Goal: Information Seeking & Learning: Find contact information

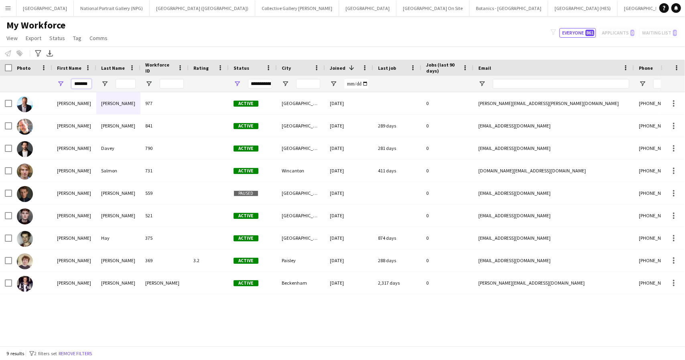
click at [85, 83] on input "*******" at bounding box center [81, 84] width 20 height 10
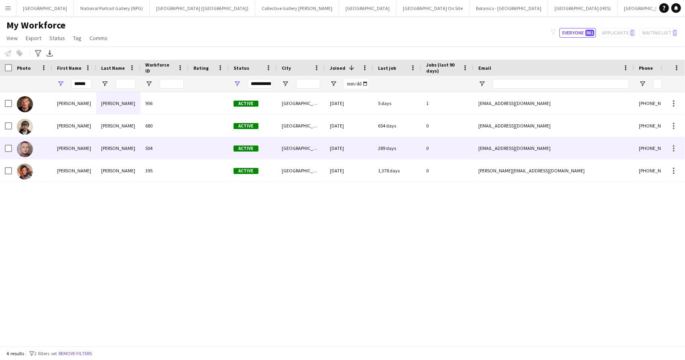
click at [73, 150] on div "[PERSON_NAME]" at bounding box center [74, 148] width 44 height 22
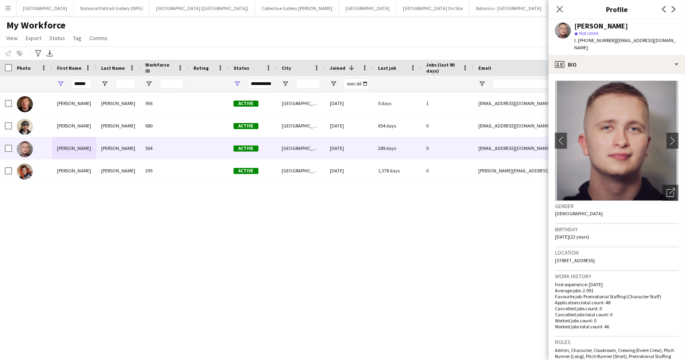
drag, startPoint x: 488, startPoint y: 32, endPoint x: 479, endPoint y: 30, distance: 9.5
click at [488, 32] on div "My Workforce View Views Default view New view Update view Delete view Edit name…" at bounding box center [342, 32] width 685 height 27
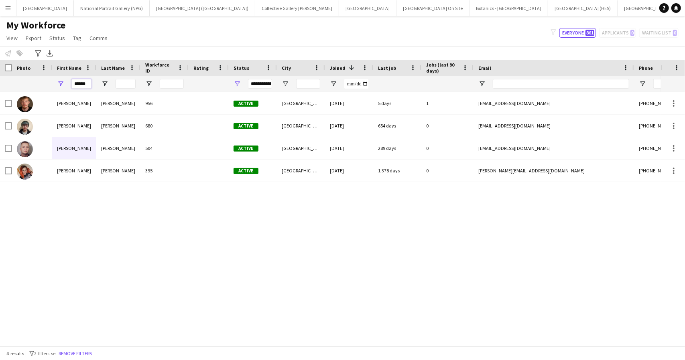
click at [85, 84] on input "******" at bounding box center [81, 84] width 20 height 10
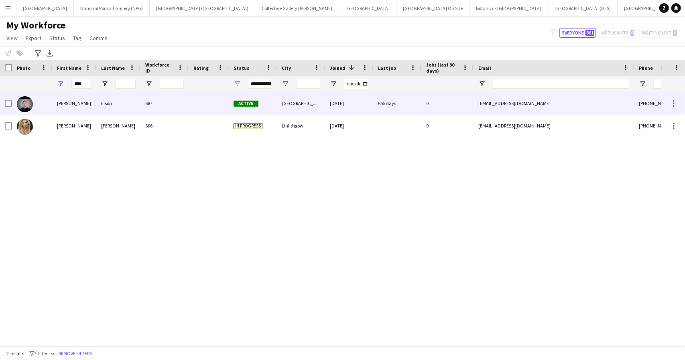
click at [95, 103] on div "[PERSON_NAME]" at bounding box center [74, 103] width 44 height 22
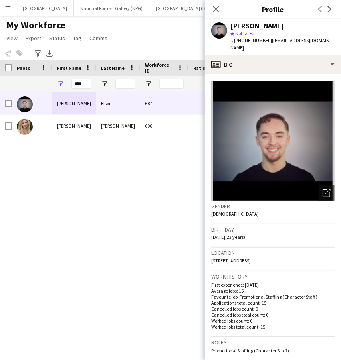
drag, startPoint x: 305, startPoint y: 253, endPoint x: 207, endPoint y: 258, distance: 98.4
click at [207, 258] on app-crew-profile-bio "Open photos pop-in Gender [DEMOGRAPHIC_DATA] Birthday [DEMOGRAPHIC_DATA] (23 ye…" at bounding box center [273, 217] width 136 height 286
copy span "[STREET_ADDRESS]"
drag, startPoint x: 266, startPoint y: 39, endPoint x: 243, endPoint y: 42, distance: 23.9
click at [243, 42] on span "t. [PHONE_NUMBER]" at bounding box center [252, 40] width 42 height 6
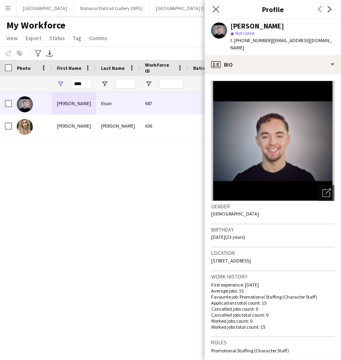
copy span "7510612482"
drag, startPoint x: 323, startPoint y: 41, endPoint x: 268, endPoint y: 46, distance: 54.4
click at [268, 46] on div "[PERSON_NAME] star Not rated t. [PHONE_NUMBER] | [EMAIL_ADDRESS][DOMAIN_NAME]" at bounding box center [273, 37] width 136 height 36
copy span "[EMAIL_ADDRESS][DOMAIN_NAME]"
drag, startPoint x: 152, startPoint y: 24, endPoint x: 146, endPoint y: 20, distance: 7.0
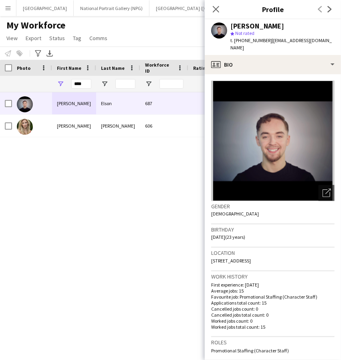
click at [152, 24] on div "My Workforce View Views Default view New view Update view Delete view Edit name…" at bounding box center [170, 32] width 341 height 27
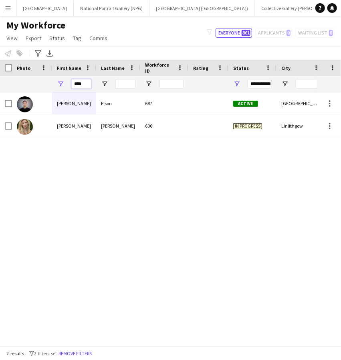
click at [77, 81] on input "****" at bounding box center [81, 84] width 20 height 10
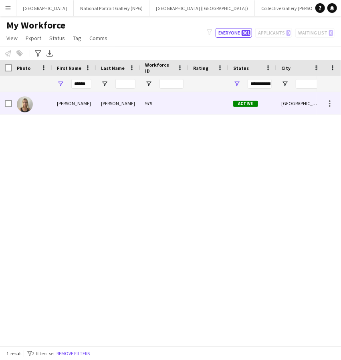
click at [123, 103] on div "[PERSON_NAME]" at bounding box center [118, 103] width 44 height 22
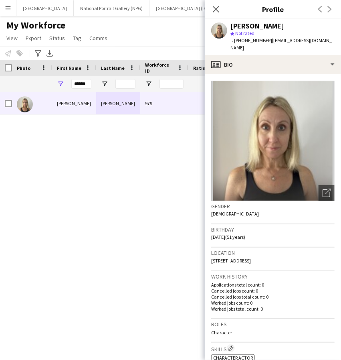
drag, startPoint x: 297, startPoint y: 252, endPoint x: 211, endPoint y: 256, distance: 85.6
click at [211, 256] on div "Location [STREET_ADDRESS]" at bounding box center [273, 259] width 124 height 23
copy span "[STREET_ADDRESS]"
drag, startPoint x: 266, startPoint y: 41, endPoint x: 242, endPoint y: 39, distance: 23.3
click at [242, 39] on span "t. [PHONE_NUMBER]" at bounding box center [252, 40] width 42 height 6
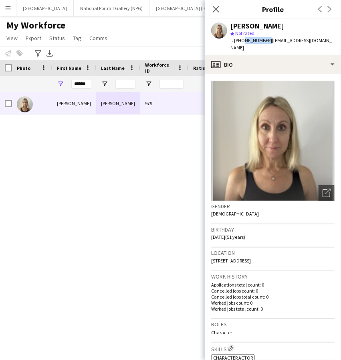
copy span "7931760036"
drag, startPoint x: 332, startPoint y: 40, endPoint x: 269, endPoint y: 40, distance: 63.0
click at [269, 40] on div "[PERSON_NAME] star Not rated t. [PHONE_NUMBER] | [EMAIL_ADDRESS][DOMAIN_NAME]" at bounding box center [273, 37] width 136 height 36
copy span "[EMAIL_ADDRESS][DOMAIN_NAME]"
drag, startPoint x: 132, startPoint y: 179, endPoint x: 131, endPoint y: 165, distance: 14.0
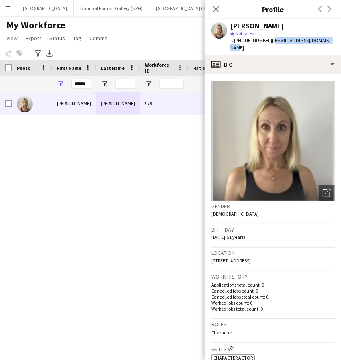
click at [132, 179] on div "[PERSON_NAME] 979 Active [GEOGRAPHIC_DATA] [DATE]" at bounding box center [158, 216] width 317 height 248
click at [80, 83] on input "******" at bounding box center [81, 84] width 20 height 10
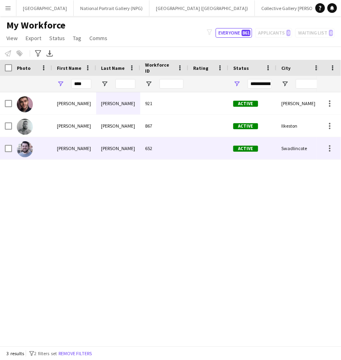
click at [83, 144] on div "[PERSON_NAME]" at bounding box center [74, 148] width 44 height 22
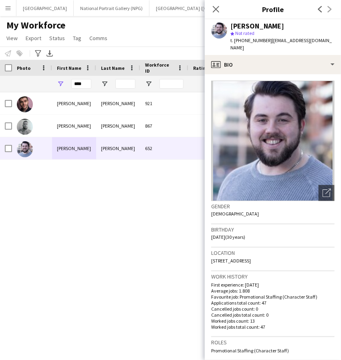
drag, startPoint x: 290, startPoint y: 252, endPoint x: 209, endPoint y: 262, distance: 82.4
click at [209, 262] on app-crew-profile-bio "Open photos pop-in Gender [DEMOGRAPHIC_DATA] Birthday [DEMOGRAPHIC_DATA] (30 ye…" at bounding box center [273, 217] width 136 height 286
copy span "[STREET_ADDRESS]"
drag, startPoint x: 265, startPoint y: 41, endPoint x: 242, endPoint y: 44, distance: 23.5
click at [242, 44] on div "t. [PHONE_NUMBER] | [EMAIL_ADDRESS][DOMAIN_NAME]" at bounding box center [283, 44] width 104 height 14
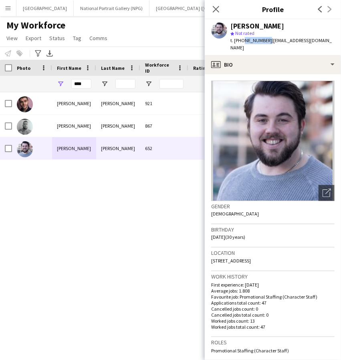
copy span "7599317275"
drag, startPoint x: 331, startPoint y: 41, endPoint x: 268, endPoint y: 46, distance: 62.4
click at [268, 46] on div "[PERSON_NAME] star Not rated t. [PHONE_NUMBER] | [EMAIL_ADDRESS][DOMAIN_NAME]" at bounding box center [273, 37] width 136 height 36
copy span "[EMAIL_ADDRESS][DOMAIN_NAME]"
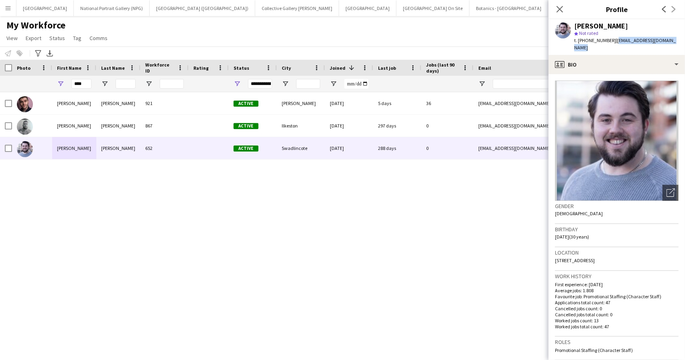
copy span "[EMAIL_ADDRESS][DOMAIN_NAME]"
click at [633, 226] on h3 "Birthday" at bounding box center [617, 229] width 124 height 7
click at [77, 83] on input "****" at bounding box center [81, 84] width 20 height 10
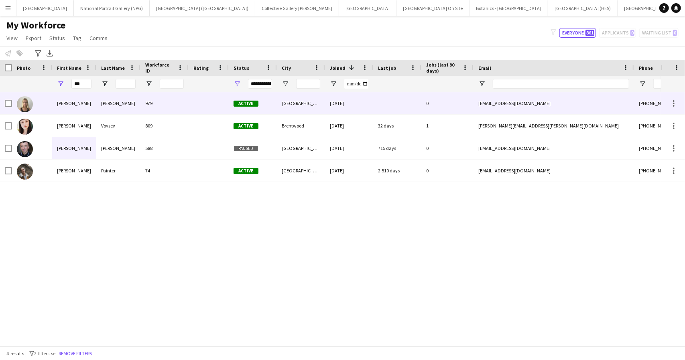
click at [67, 103] on div "[PERSON_NAME]" at bounding box center [74, 103] width 44 height 22
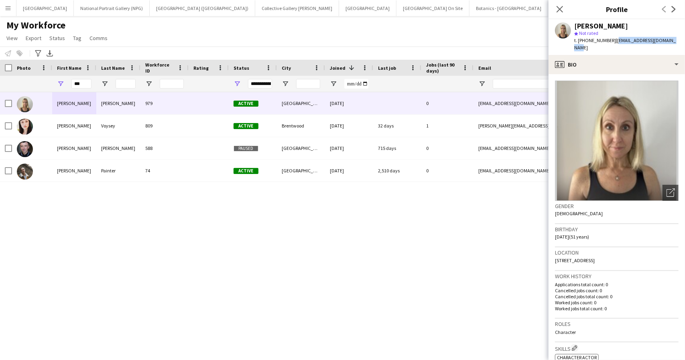
drag, startPoint x: 670, startPoint y: 43, endPoint x: 612, endPoint y: 44, distance: 57.4
click at [612, 44] on div "[PERSON_NAME] star Not rated t. [PHONE_NUMBER] | [EMAIL_ADDRESS][DOMAIN_NAME]" at bounding box center [616, 37] width 136 height 36
drag, startPoint x: 636, startPoint y: 269, endPoint x: 618, endPoint y: 255, distance: 23.1
click at [636, 273] on h3 "Work history" at bounding box center [617, 276] width 124 height 7
click at [78, 84] on input "***" at bounding box center [81, 84] width 20 height 10
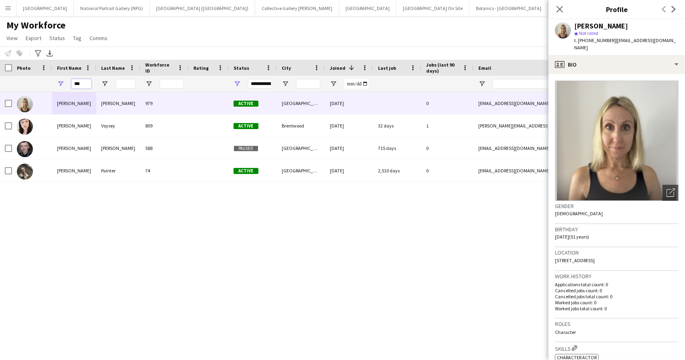
click at [78, 84] on input "***" at bounding box center [81, 84] width 20 height 10
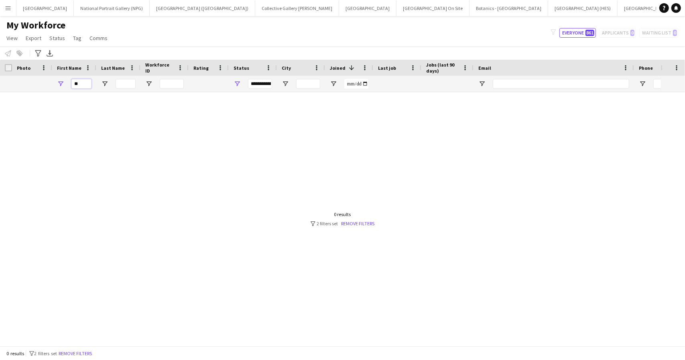
type input "*"
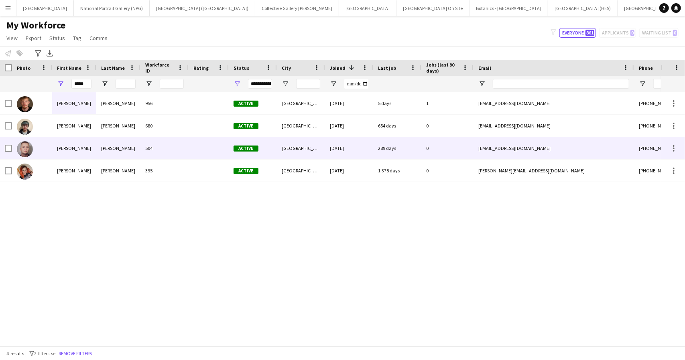
click at [95, 144] on div "[PERSON_NAME]" at bounding box center [74, 148] width 44 height 22
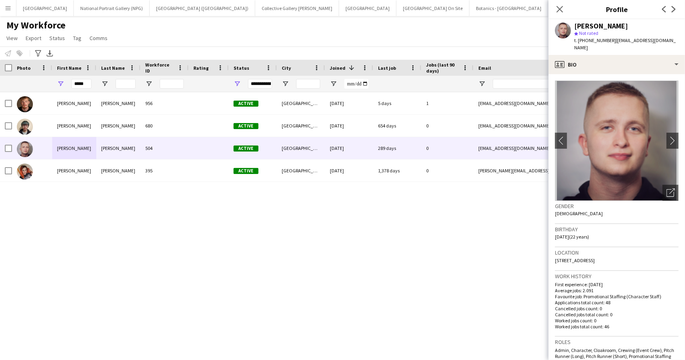
drag, startPoint x: 677, startPoint y: 41, endPoint x: 612, endPoint y: 39, distance: 65.4
click at [612, 39] on div "[PERSON_NAME] star Not rated t. [PHONE_NUMBER] | [EMAIL_ADDRESS][DOMAIN_NAME]" at bounding box center [616, 37] width 136 height 36
drag, startPoint x: 594, startPoint y: 10, endPoint x: 577, endPoint y: 10, distance: 16.9
click at [594, 10] on h3 "Profile" at bounding box center [616, 9] width 136 height 10
click at [79, 82] on input "*****" at bounding box center [81, 84] width 20 height 10
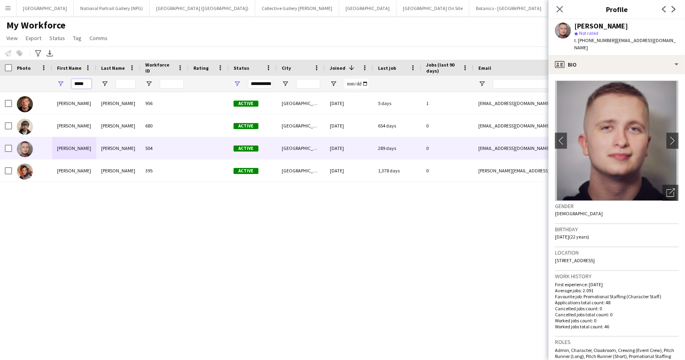
click at [79, 82] on input "*****" at bounding box center [81, 84] width 20 height 10
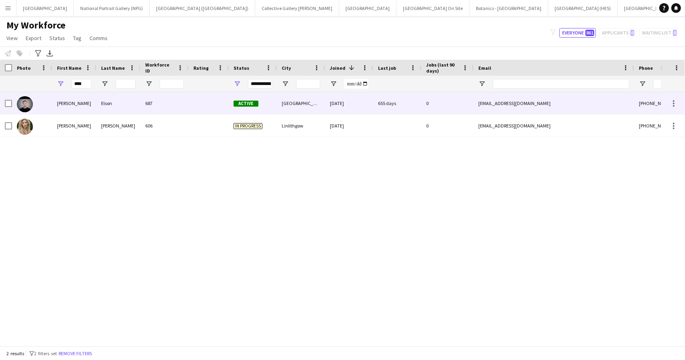
click at [95, 103] on div "[PERSON_NAME]" at bounding box center [74, 103] width 44 height 22
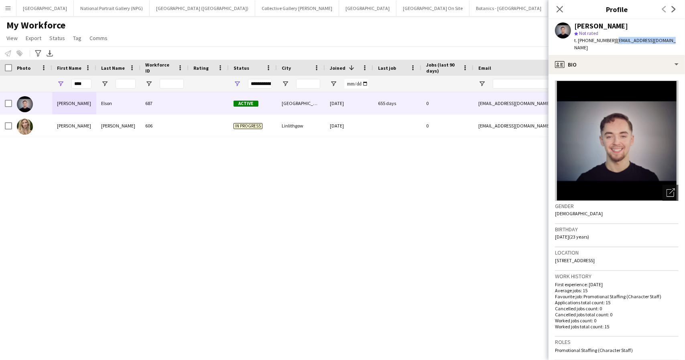
drag, startPoint x: 667, startPoint y: 41, endPoint x: 613, endPoint y: 44, distance: 53.8
click at [613, 44] on div "[PERSON_NAME] star Not rated t. [PHONE_NUMBER] | [EMAIL_ADDRESS][DOMAIN_NAME]" at bounding box center [616, 37] width 136 height 36
click at [79, 82] on input "****" at bounding box center [81, 84] width 20 height 10
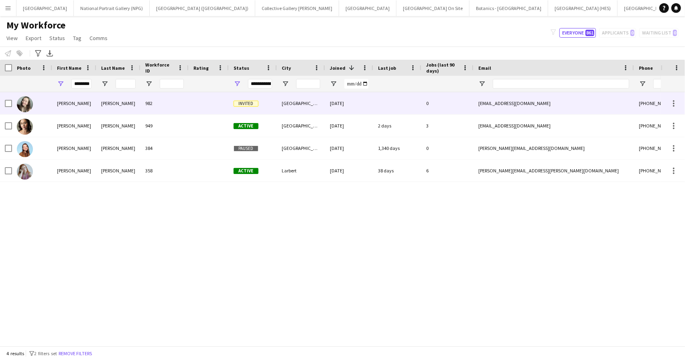
click at [140, 104] on div "[PERSON_NAME]" at bounding box center [118, 103] width 44 height 22
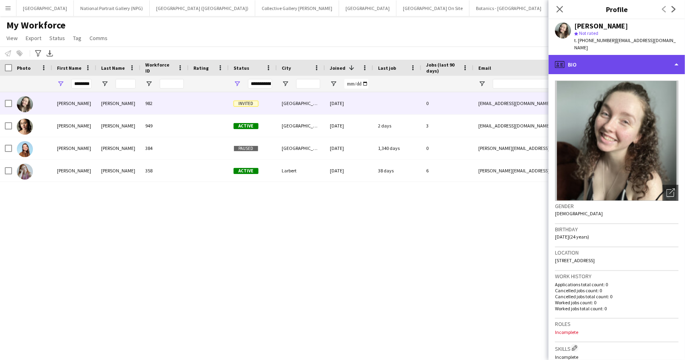
click at [620, 60] on div "profile Bio" at bounding box center [616, 64] width 136 height 19
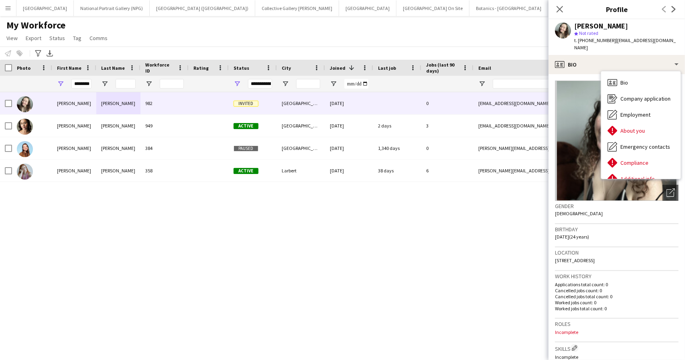
click at [627, 282] on p "Applications total count: 0" at bounding box center [617, 285] width 124 height 6
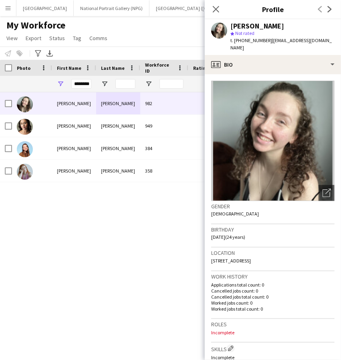
drag, startPoint x: 300, startPoint y: 252, endPoint x: 205, endPoint y: 258, distance: 94.8
click at [206, 257] on app-crew-profile-bio "Open photos pop-in Gender [DEMOGRAPHIC_DATA] Birthday [DEMOGRAPHIC_DATA] (24 ye…" at bounding box center [273, 217] width 136 height 286
drag, startPoint x: 266, startPoint y: 39, endPoint x: 242, endPoint y: 43, distance: 24.4
click at [242, 43] on div "t. [PHONE_NUMBER] | [EMAIL_ADDRESS][DOMAIN_NAME]" at bounding box center [283, 44] width 104 height 14
drag, startPoint x: 333, startPoint y: 39, endPoint x: 269, endPoint y: 44, distance: 64.7
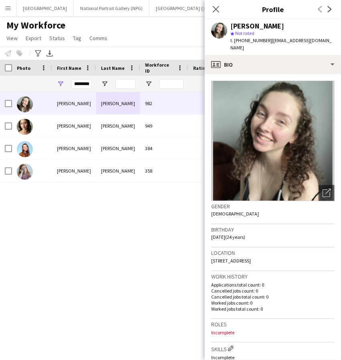
click at [269, 44] on div "[PERSON_NAME] star Not rated t. [PHONE_NUMBER] | [EMAIL_ADDRESS][DOMAIN_NAME]" at bounding box center [273, 37] width 136 height 36
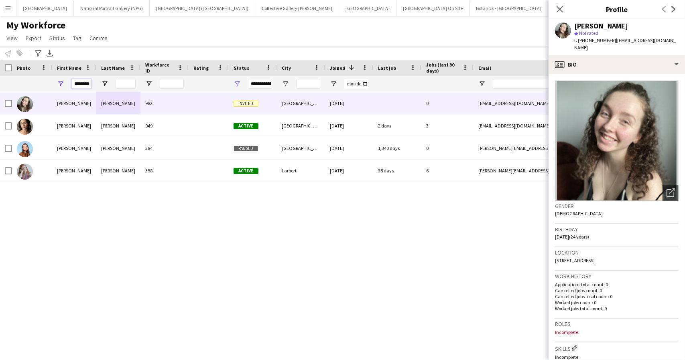
click at [83, 84] on input "********" at bounding box center [81, 84] width 20 height 10
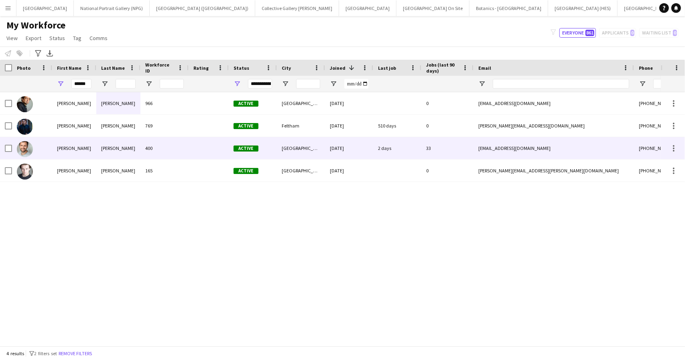
click at [136, 149] on div "[PERSON_NAME]" at bounding box center [118, 148] width 44 height 22
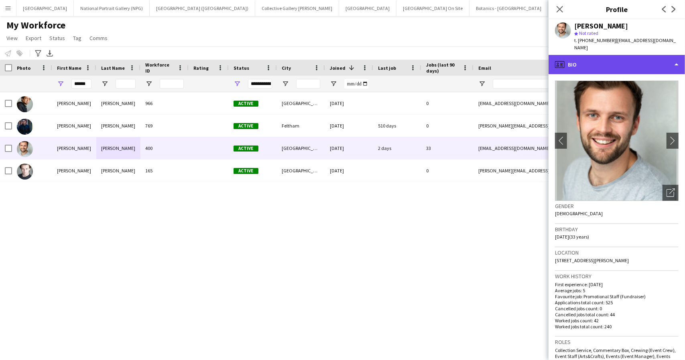
click at [632, 55] on div "profile Bio" at bounding box center [616, 64] width 136 height 19
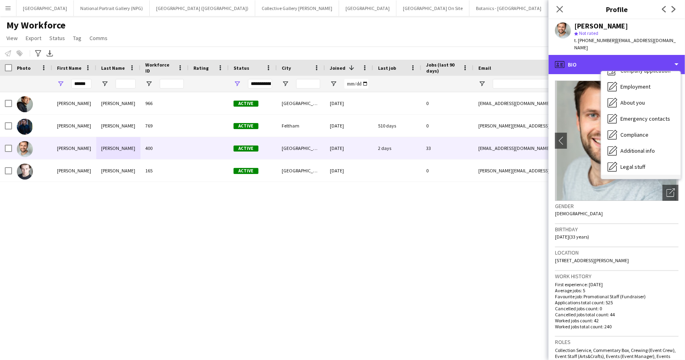
scroll to position [59, 0]
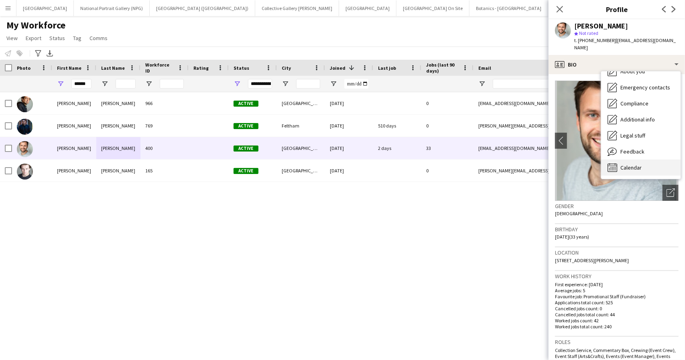
click at [639, 164] on span "Calendar" at bounding box center [630, 167] width 21 height 7
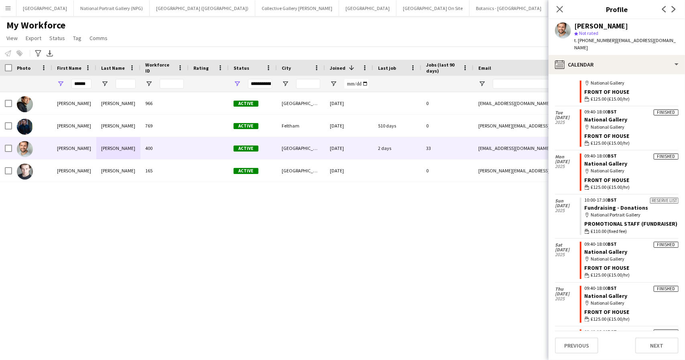
scroll to position [737, 0]
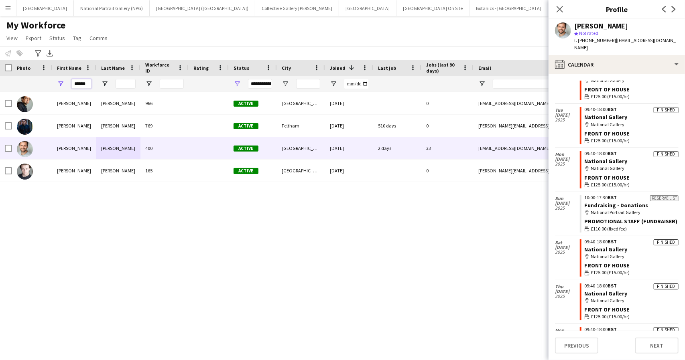
click at [77, 85] on input "******" at bounding box center [81, 84] width 20 height 10
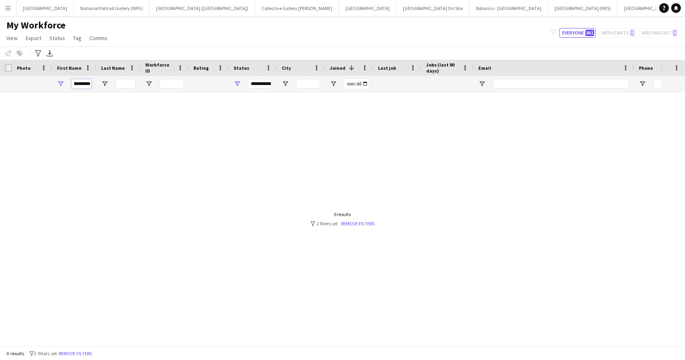
scroll to position [0, 6]
click at [81, 82] on input "**********" at bounding box center [81, 84] width 20 height 10
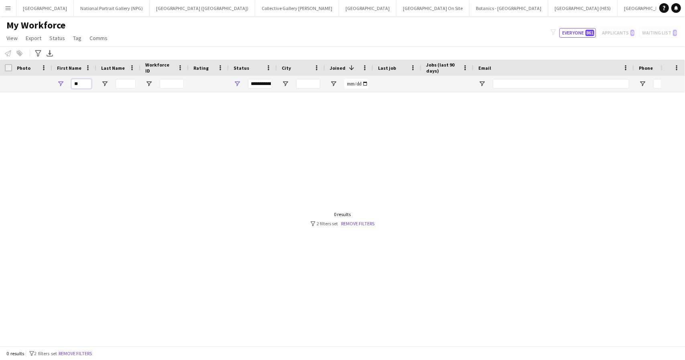
type input "*"
click at [79, 83] on input "******" at bounding box center [81, 84] width 20 height 10
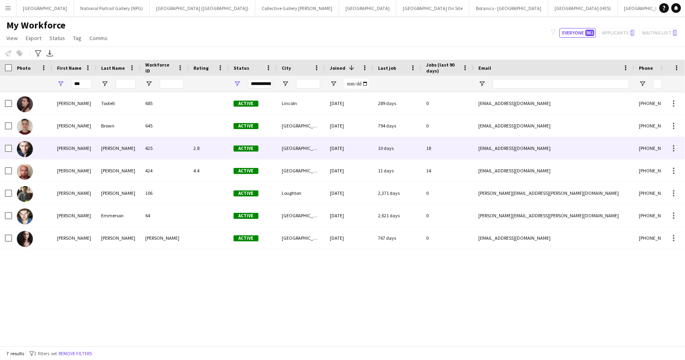
click at [92, 150] on div "[PERSON_NAME]" at bounding box center [74, 148] width 44 height 22
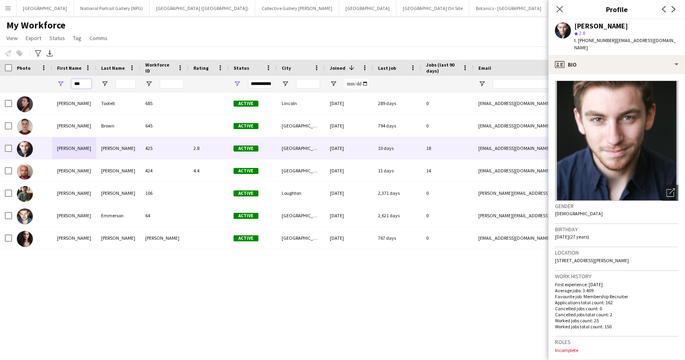
click at [79, 82] on input "***" at bounding box center [81, 84] width 20 height 10
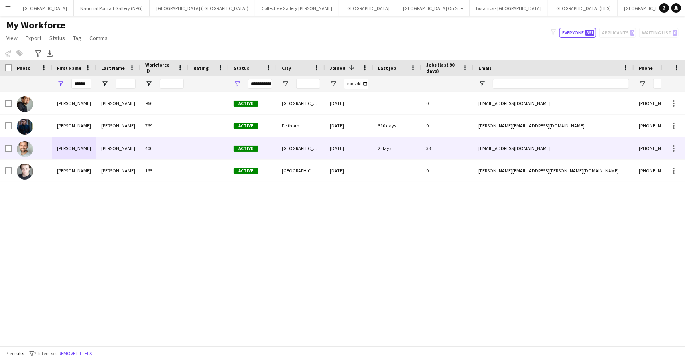
click at [87, 147] on div "[PERSON_NAME]" at bounding box center [74, 148] width 44 height 22
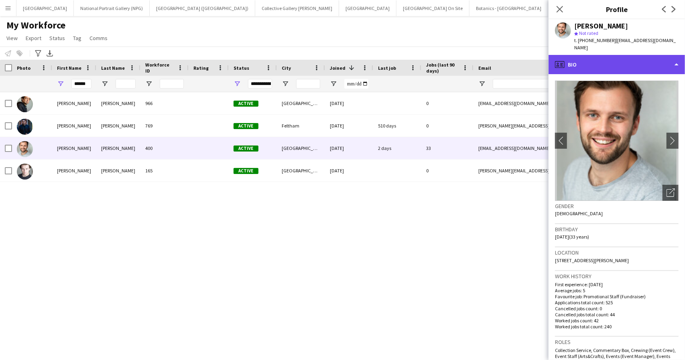
click at [643, 61] on div "profile Bio" at bounding box center [616, 64] width 136 height 19
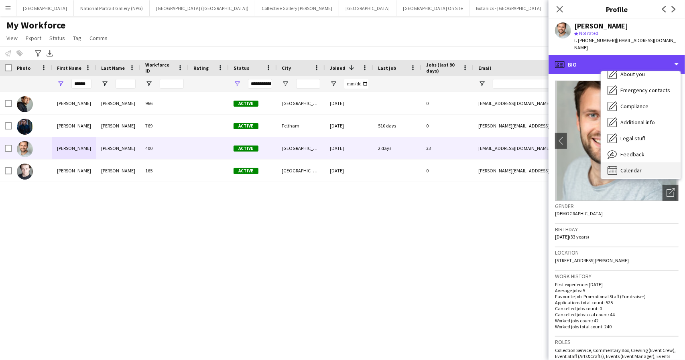
scroll to position [59, 0]
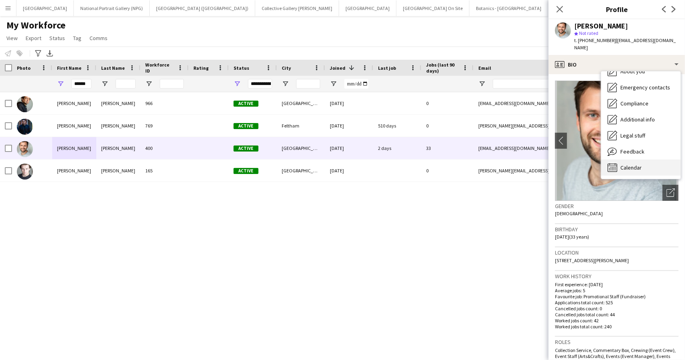
click at [636, 164] on span "Calendar" at bounding box center [630, 167] width 21 height 7
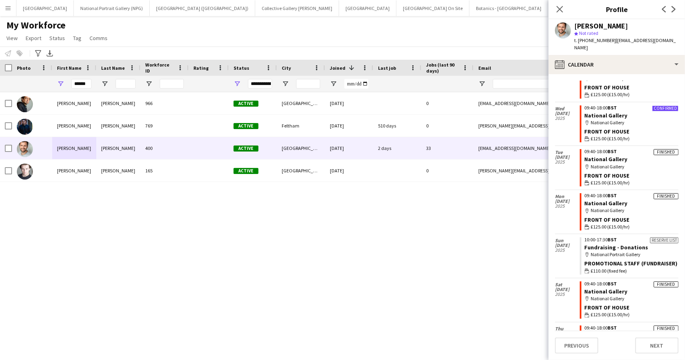
scroll to position [696, 0]
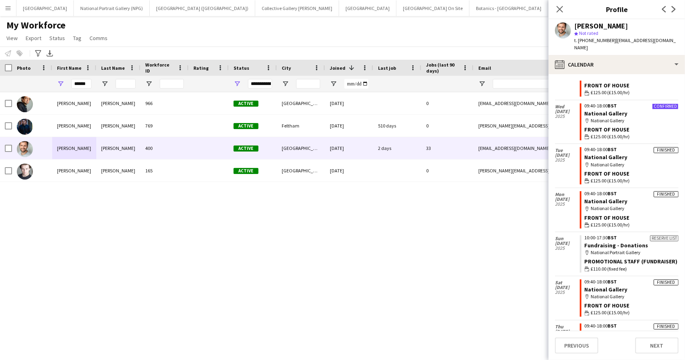
click at [473, 30] on div "My Workforce View Views Default view New view Update view Delete view Edit name…" at bounding box center [342, 32] width 685 height 27
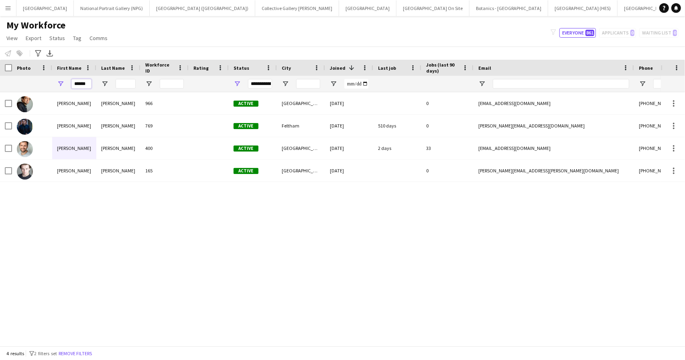
click at [86, 83] on input "******" at bounding box center [81, 84] width 20 height 10
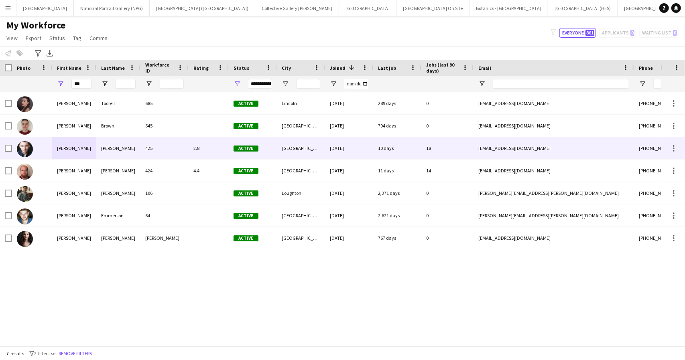
click at [79, 146] on div "[PERSON_NAME]" at bounding box center [74, 148] width 44 height 22
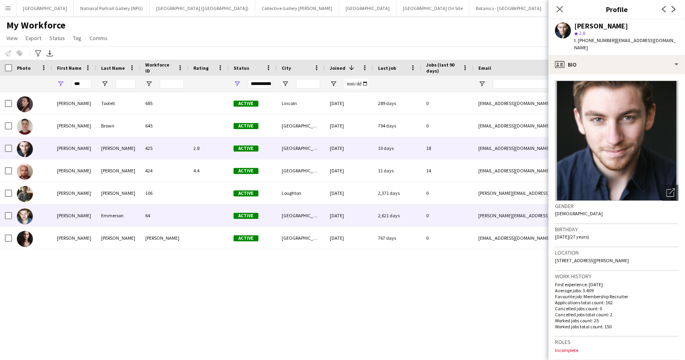
click at [104, 217] on div "Emmerson" at bounding box center [118, 216] width 44 height 22
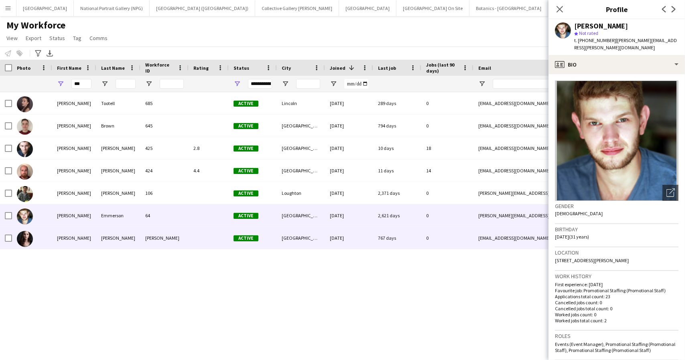
click at [89, 238] on div "[PERSON_NAME]" at bounding box center [74, 238] width 44 height 22
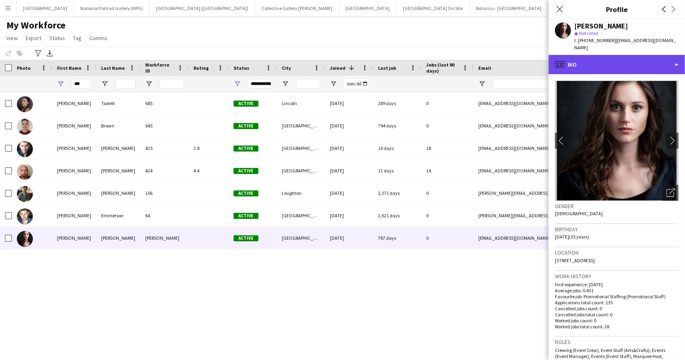
click at [646, 61] on div "profile Bio" at bounding box center [616, 64] width 136 height 19
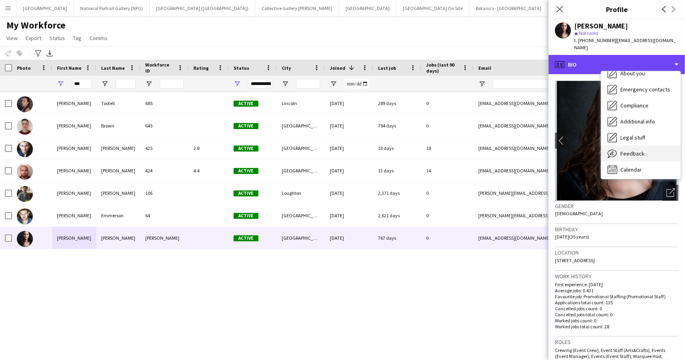
scroll to position [59, 0]
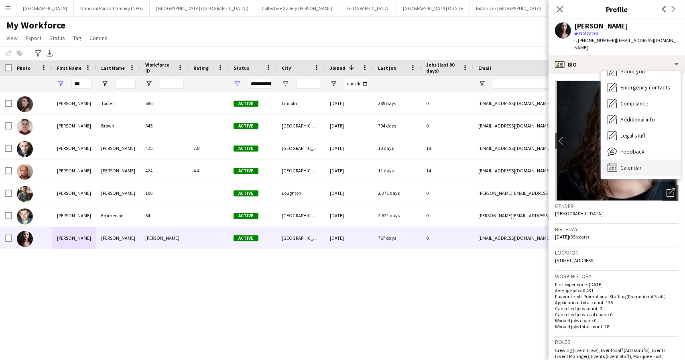
click at [644, 161] on div "Calendar Calendar" at bounding box center [640, 168] width 79 height 16
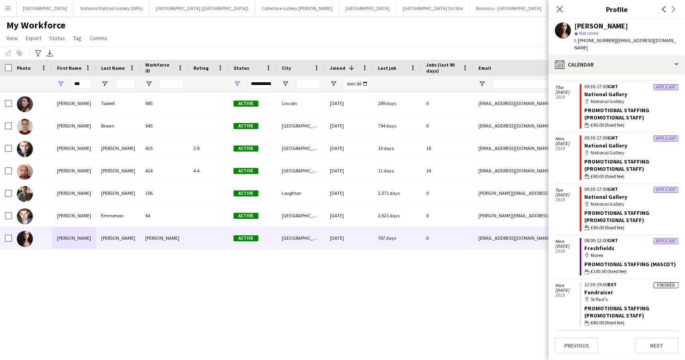
scroll to position [5348, 0]
click at [420, 286] on div "[PERSON_NAME] 685 Active Lincoln [DATE] 289 days 0 [EMAIL_ADDRESS][DOMAIN_NAME]…" at bounding box center [330, 216] width 661 height 248
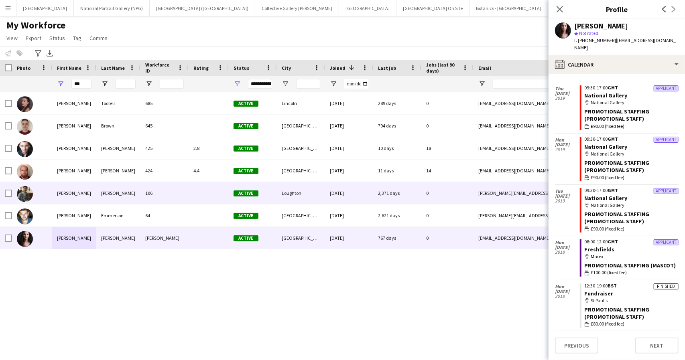
click at [138, 186] on div "[PERSON_NAME]" at bounding box center [118, 193] width 44 height 22
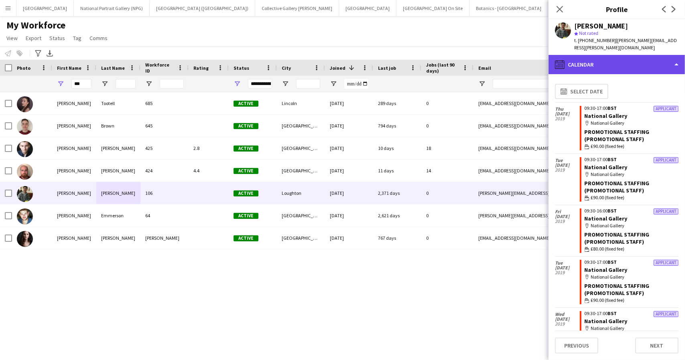
click at [629, 59] on div "calendar-full Calendar" at bounding box center [616, 64] width 136 height 19
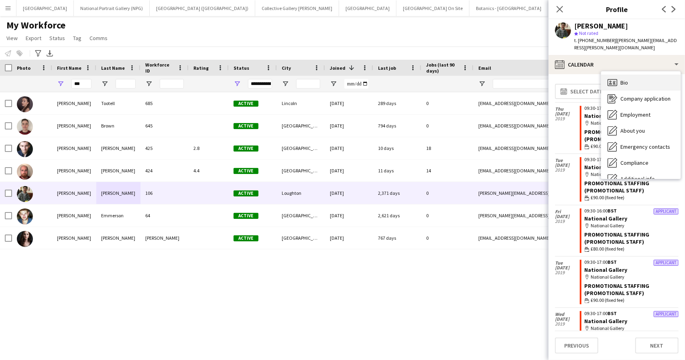
click at [631, 75] on div "Bio Bio" at bounding box center [640, 83] width 79 height 16
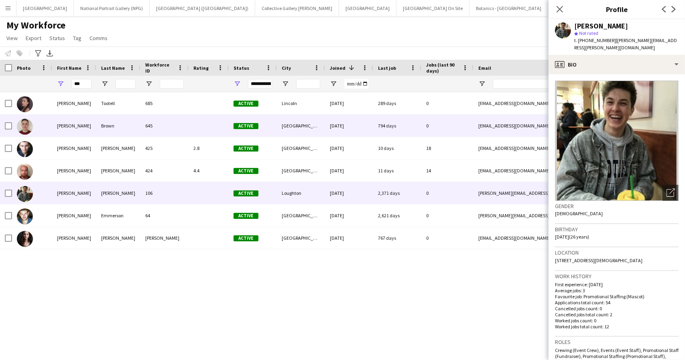
click at [94, 124] on div "[PERSON_NAME]" at bounding box center [74, 126] width 44 height 22
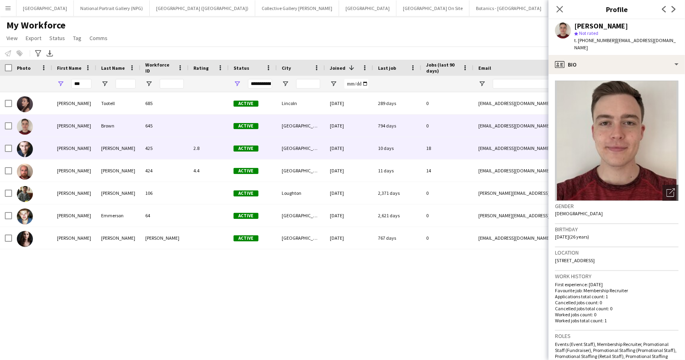
click at [106, 146] on div "[PERSON_NAME]" at bounding box center [118, 148] width 44 height 22
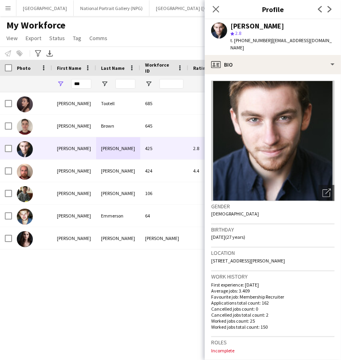
drag, startPoint x: 295, startPoint y: 252, endPoint x: 209, endPoint y: 252, distance: 85.5
click at [209, 252] on app-crew-profile-bio "Open photos pop-in Gender [DEMOGRAPHIC_DATA] Birthday [DEMOGRAPHIC_DATA] (27 ye…" at bounding box center [273, 217] width 136 height 286
drag, startPoint x: 265, startPoint y: 41, endPoint x: 242, endPoint y: 37, distance: 23.2
click at [242, 37] on span "t. [PHONE_NUMBER]" at bounding box center [252, 40] width 42 height 6
drag, startPoint x: 322, startPoint y: 41, endPoint x: 270, endPoint y: 41, distance: 52.6
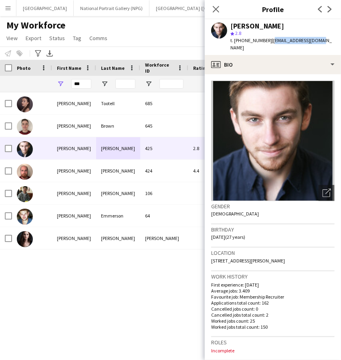
click at [270, 41] on app-profile-header "[PERSON_NAME] star 2.8 t. [PHONE_NUMBER] | [EMAIL_ADDRESS][DOMAIN_NAME]" at bounding box center [273, 37] width 136 height 36
click at [136, 28] on div "My Workforce View Views Default view New view Update view Delete view Edit name…" at bounding box center [170, 32] width 341 height 27
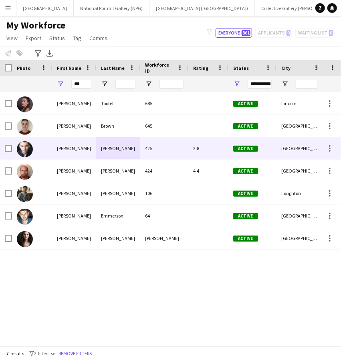
click at [87, 146] on div "[PERSON_NAME]" at bounding box center [74, 148] width 44 height 22
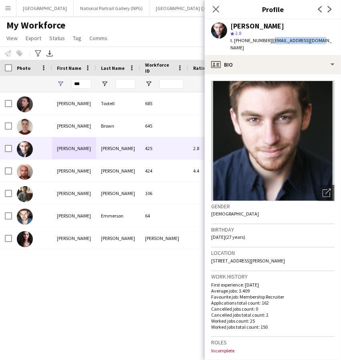
drag, startPoint x: 318, startPoint y: 41, endPoint x: 269, endPoint y: 42, distance: 48.6
click at [269, 42] on div "[PERSON_NAME] star 2.8 t. [PHONE_NUMBER] | [EMAIL_ADDRESS][DOMAIN_NAME]" at bounding box center [273, 37] width 136 height 36
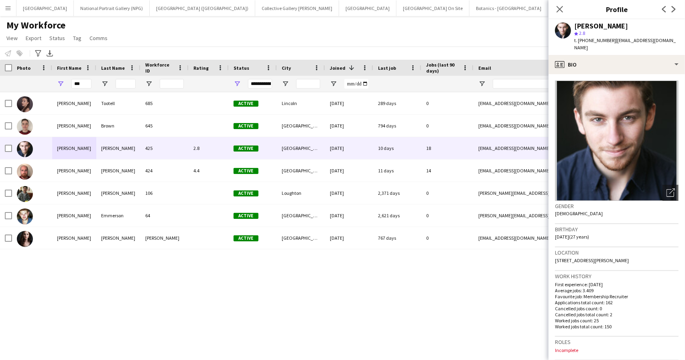
click at [184, 37] on div "My Workforce View Views Default view New view Update view Delete view Edit name…" at bounding box center [342, 32] width 685 height 27
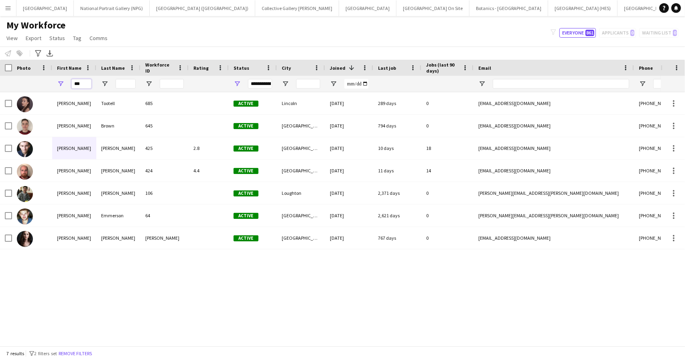
click at [77, 83] on input "***" at bounding box center [81, 84] width 20 height 10
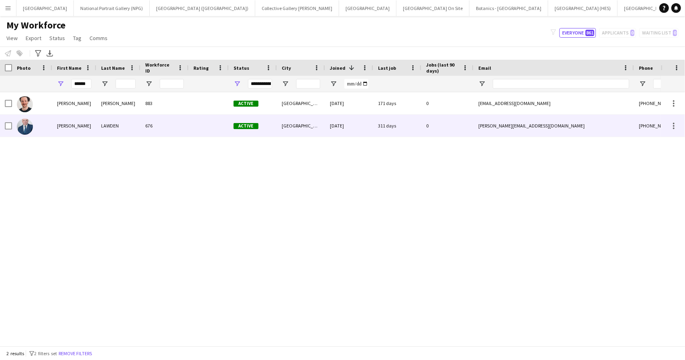
click at [181, 124] on div "676" at bounding box center [164, 126] width 48 height 22
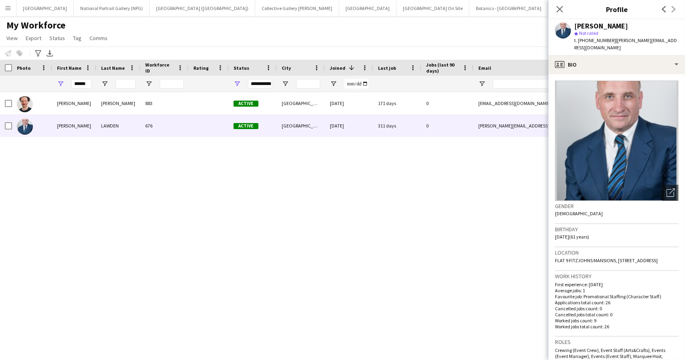
click at [616, 259] on div "Location [STREET_ADDRESS]" at bounding box center [617, 259] width 124 height 23
click at [87, 81] on input "******" at bounding box center [81, 84] width 20 height 10
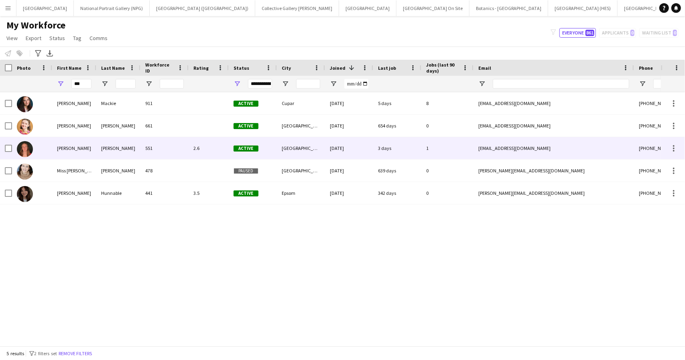
click at [104, 147] on div "[PERSON_NAME]" at bounding box center [118, 148] width 44 height 22
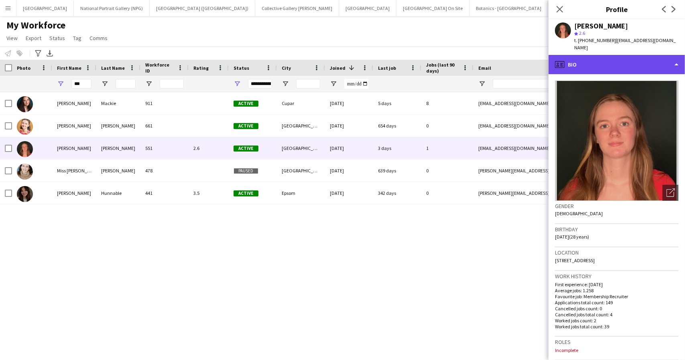
click at [666, 58] on div "profile Bio" at bounding box center [616, 64] width 136 height 19
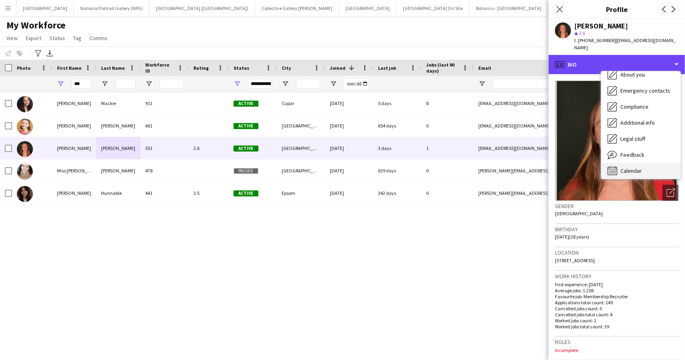
scroll to position [59, 0]
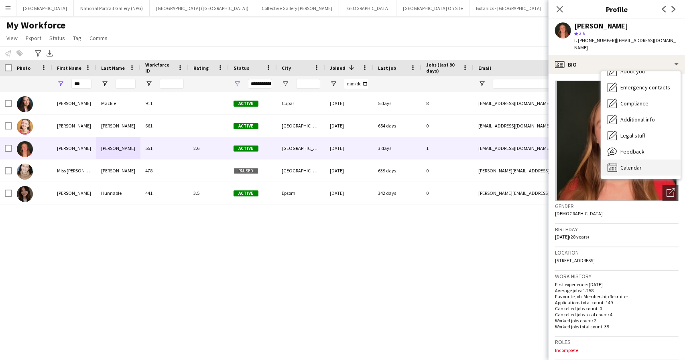
click at [636, 164] on span "Calendar" at bounding box center [630, 167] width 21 height 7
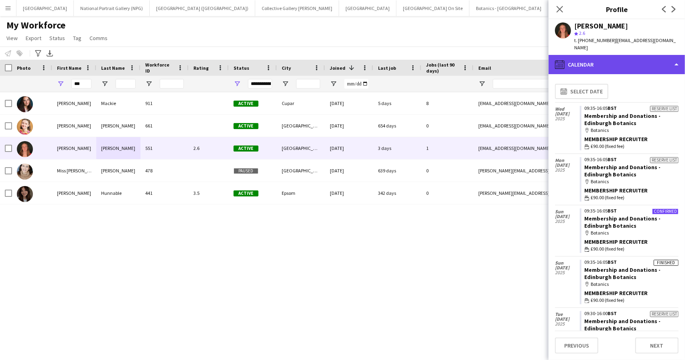
click at [658, 55] on div "calendar-full Calendar" at bounding box center [616, 64] width 136 height 19
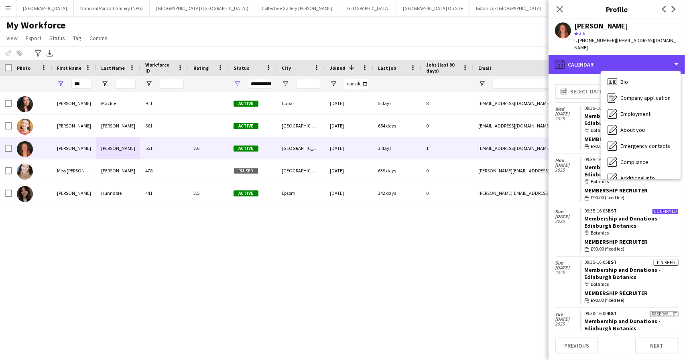
scroll to position [0, 0]
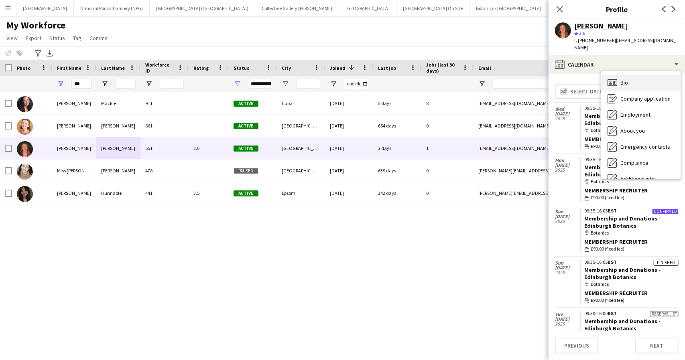
click at [629, 75] on div "Bio Bio" at bounding box center [640, 83] width 79 height 16
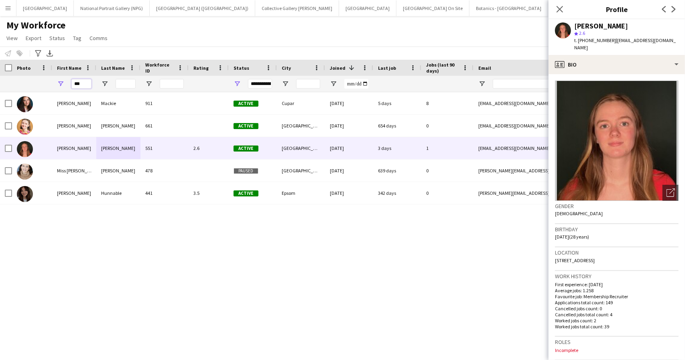
click at [82, 82] on input "***" at bounding box center [81, 84] width 20 height 10
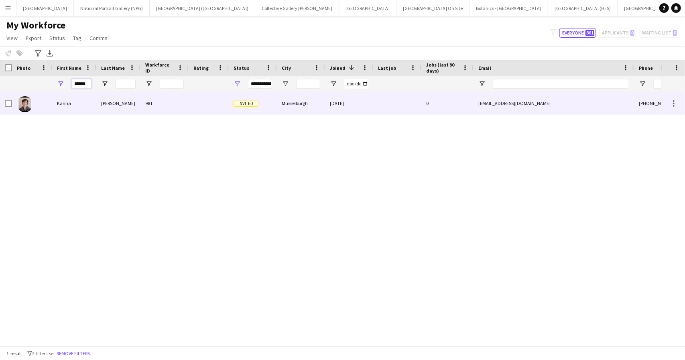
type input "******"
click at [99, 103] on div "[PERSON_NAME]" at bounding box center [118, 103] width 44 height 22
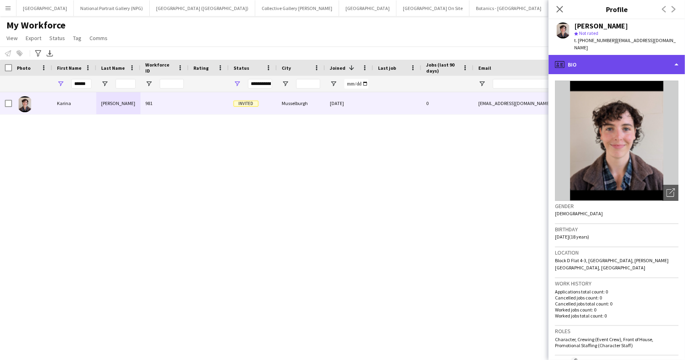
click at [620, 55] on div "profile Bio" at bounding box center [616, 64] width 136 height 19
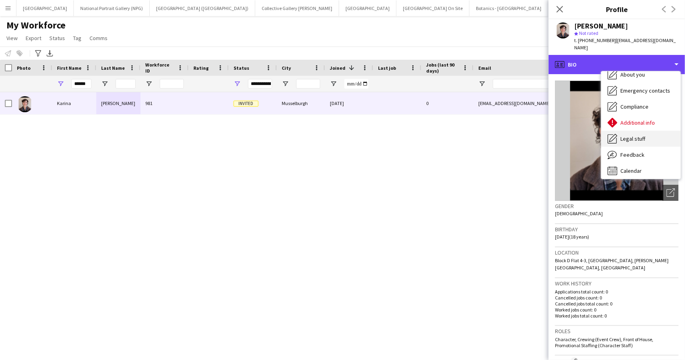
scroll to position [59, 0]
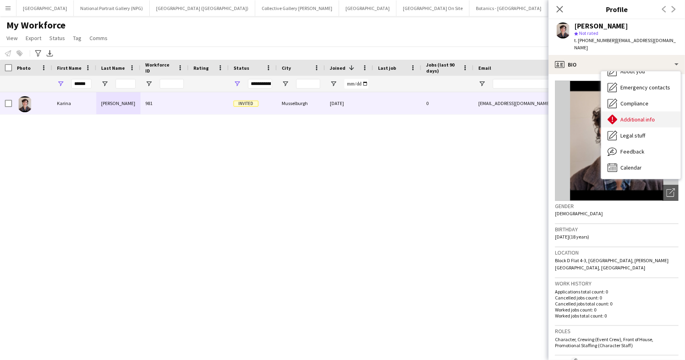
click at [641, 116] on span "Additional info" at bounding box center [637, 119] width 35 height 7
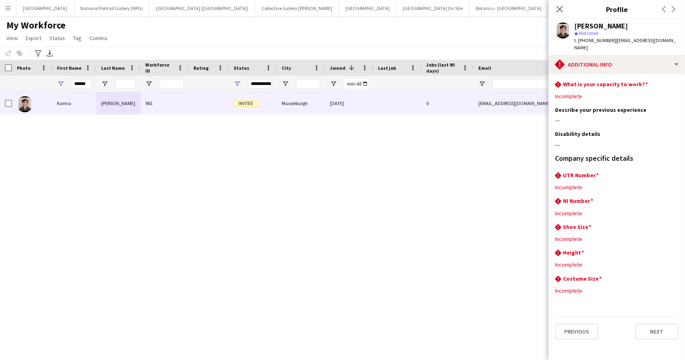
click at [649, 25] on div "[PERSON_NAME]" at bounding box center [626, 25] width 104 height 7
click at [442, 32] on div "My Workforce View Views Default view New view Update view Delete view Edit name…" at bounding box center [342, 32] width 685 height 27
